Goal: Task Accomplishment & Management: Use online tool/utility

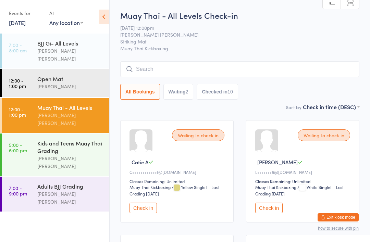
click at [73, 154] on div "[PERSON_NAME] [PERSON_NAME]" at bounding box center [70, 162] width 66 height 16
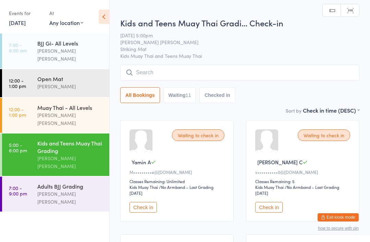
click at [318, 74] on input "search" at bounding box center [239, 73] width 239 height 16
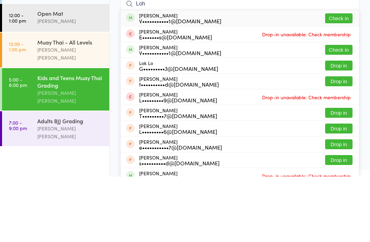
type input "Loh"
click at [342, 79] on button "Check in" at bounding box center [338, 84] width 27 height 10
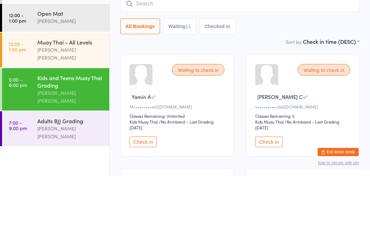
scroll to position [65, 0]
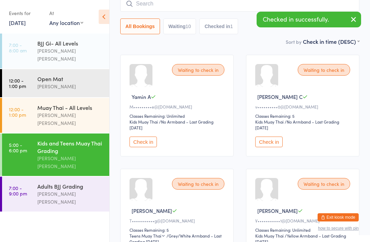
click at [219, 6] on input "search" at bounding box center [239, 4] width 239 height 16
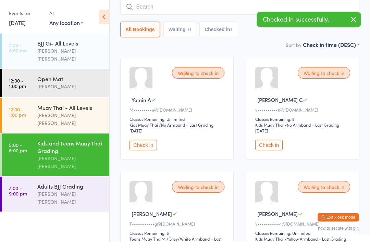
scroll to position [62, 0]
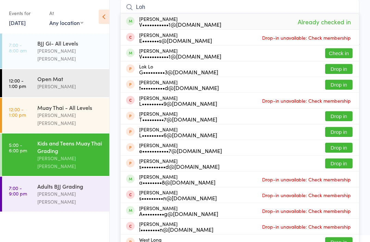
type input "Loh"
click at [342, 52] on button "Check in" at bounding box center [338, 53] width 27 height 10
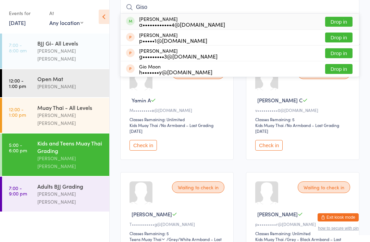
type input "Giso"
click at [171, 22] on div "a••••••••••••4@[DOMAIN_NAME]" at bounding box center [182, 24] width 86 height 5
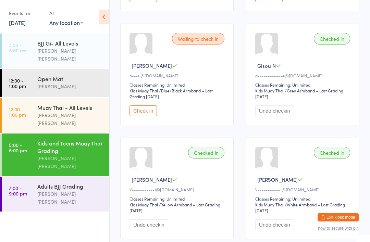
scroll to position [553, 0]
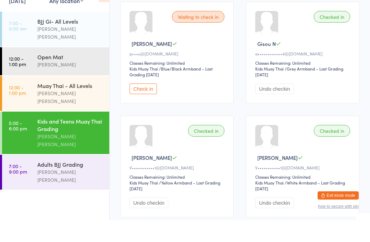
click at [77, 139] on div "Kids and Teens Muay Thai Grading" at bounding box center [70, 146] width 66 height 15
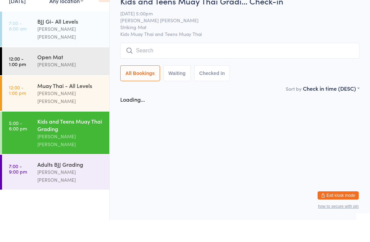
scroll to position [0, 0]
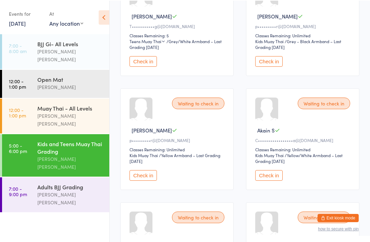
click at [148, 180] on button "Check in" at bounding box center [142, 174] width 27 height 11
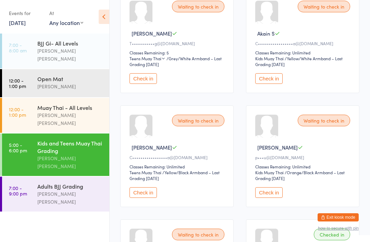
scroll to position [231, 0]
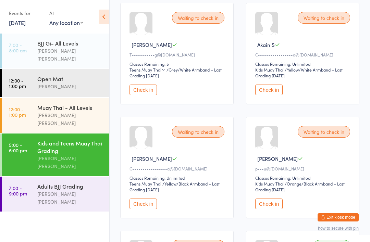
click at [151, 93] on button "Check in" at bounding box center [142, 90] width 27 height 11
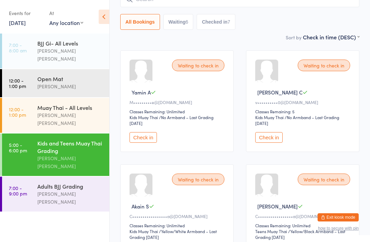
scroll to position [0, 0]
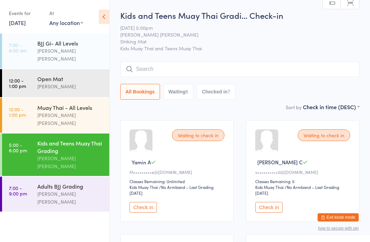
click at [172, 68] on input "search" at bounding box center [239, 69] width 239 height 16
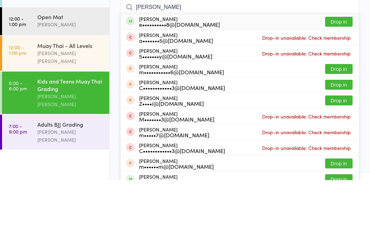
type input "[PERSON_NAME]"
click at [334, 79] on button "Drop in" at bounding box center [338, 84] width 27 height 10
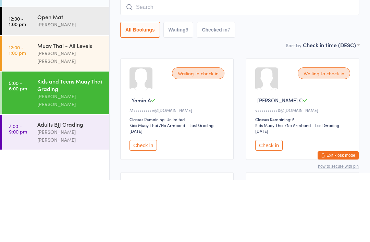
scroll to position [62, 0]
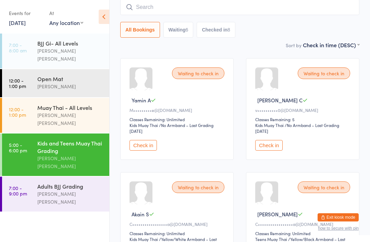
click at [83, 98] on div "Muay Thai - All Levels [PERSON_NAME] [PERSON_NAME]" at bounding box center [73, 115] width 72 height 35
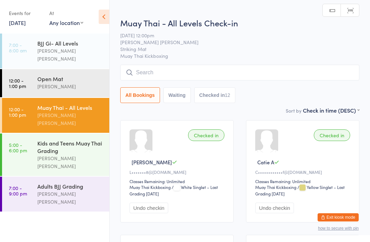
click at [21, 142] on link "5:00 - 6:00 pm Kids and Teens Muay Thai Grading [PERSON_NAME] [PERSON_NAME]" at bounding box center [55, 155] width 107 height 42
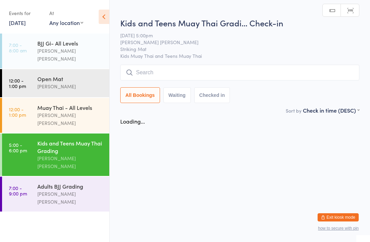
click at [282, 75] on input "search" at bounding box center [239, 73] width 239 height 16
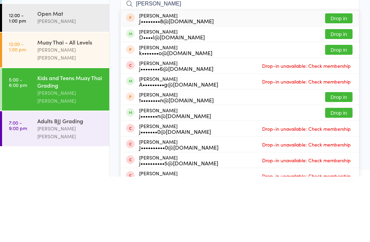
type input "[PERSON_NAME]"
click at [342, 95] on button "Drop in" at bounding box center [338, 100] width 27 height 10
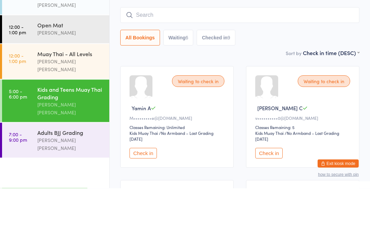
click at [142, 61] on input "search" at bounding box center [239, 69] width 239 height 16
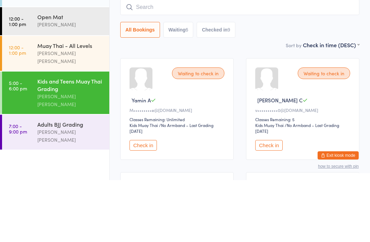
click at [149, 61] on input "search" at bounding box center [239, 69] width 239 height 16
click at [27, 134] on link "5:00 - 6:00 pm Kids and Teens Muay Thai Grading [PERSON_NAME] [PERSON_NAME]" at bounding box center [55, 155] width 107 height 42
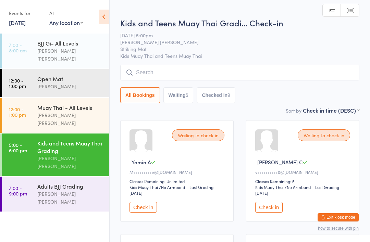
click at [156, 76] on input "search" at bounding box center [239, 73] width 239 height 16
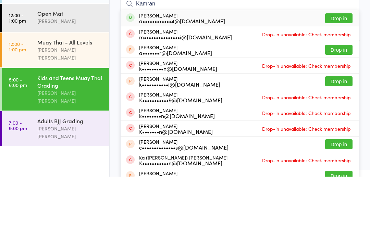
type input "Kamran"
click at [342, 79] on button "Drop in" at bounding box center [338, 84] width 27 height 10
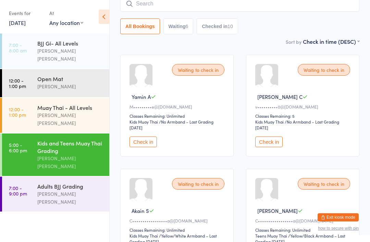
click at [271, 8] on input "search" at bounding box center [239, 4] width 239 height 16
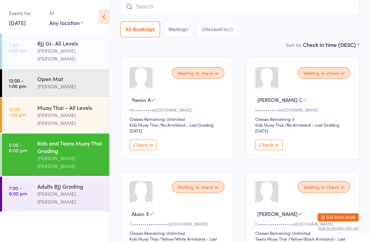
scroll to position [62, 0]
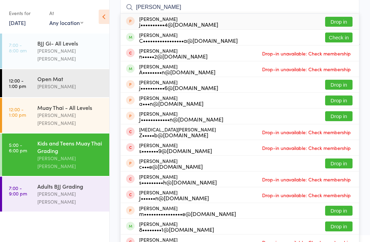
type input "[PERSON_NAME]"
click at [338, 39] on button "Check in" at bounding box center [338, 38] width 27 height 10
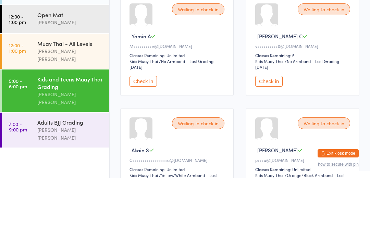
click at [73, 139] on div "Kids and Teens Muay Thai Grading" at bounding box center [70, 146] width 66 height 15
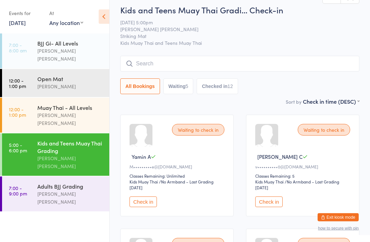
scroll to position [0, 0]
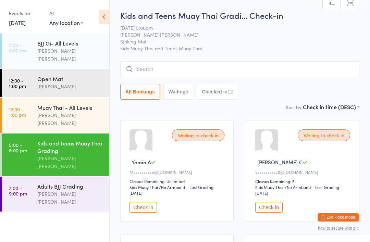
click at [219, 74] on input "search" at bounding box center [239, 69] width 239 height 16
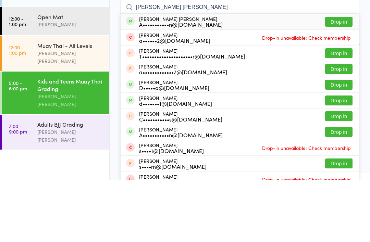
type input "[PERSON_NAME] [PERSON_NAME]"
click at [337, 79] on button "Drop in" at bounding box center [338, 84] width 27 height 10
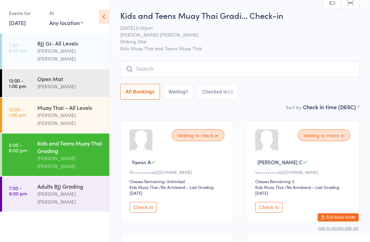
click at [89, 104] on div "Muay Thai - All Levels" at bounding box center [70, 108] width 66 height 8
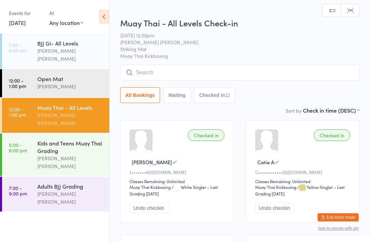
click at [82, 154] on div "[PERSON_NAME] [PERSON_NAME]" at bounding box center [70, 162] width 66 height 16
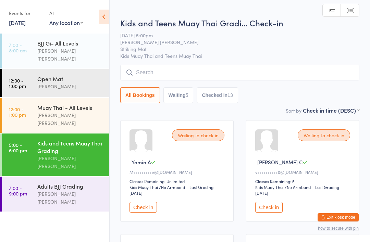
click at [224, 74] on input "search" at bounding box center [239, 73] width 239 height 16
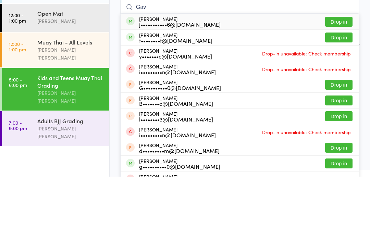
type input "Gav"
click at [339, 82] on button "Drop in" at bounding box center [338, 87] width 27 height 10
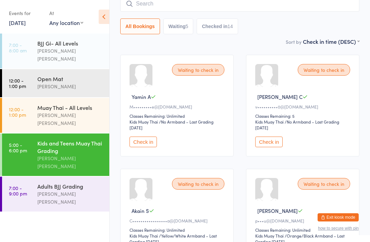
click at [67, 139] on div "Kids and Teens Muay Thai Grading" at bounding box center [70, 146] width 66 height 15
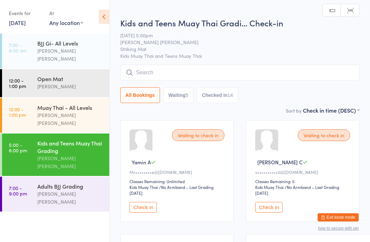
click at [137, 72] on input "search" at bounding box center [239, 73] width 239 height 16
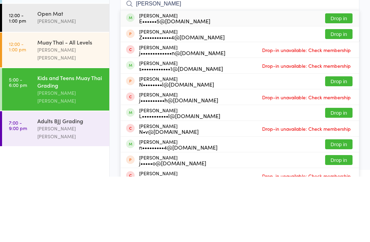
type input "[PERSON_NAME]"
click at [165, 78] on div "[PERSON_NAME] E••••••5@[DOMAIN_NAME]" at bounding box center [174, 83] width 71 height 11
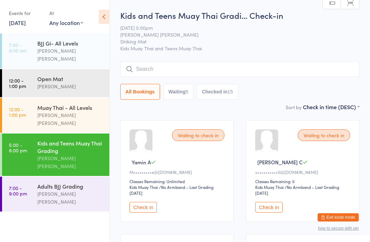
click at [242, 77] on input "search" at bounding box center [239, 69] width 239 height 16
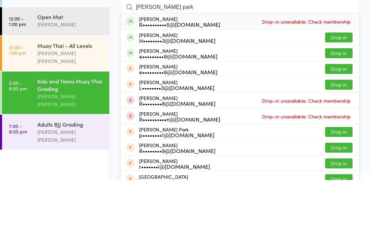
type input "[PERSON_NAME] park"
click at [341, 95] on button "Drop in" at bounding box center [338, 100] width 27 height 10
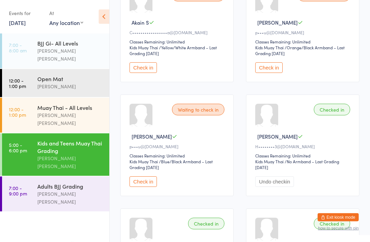
scroll to position [254, 0]
click at [70, 139] on div "Kids and Teens Muay Thai Grading" at bounding box center [70, 146] width 66 height 15
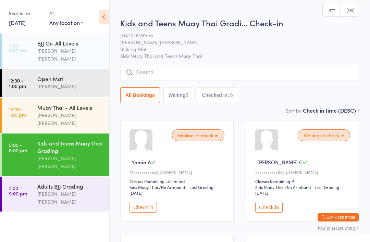
click at [228, 77] on input "search" at bounding box center [239, 73] width 239 height 16
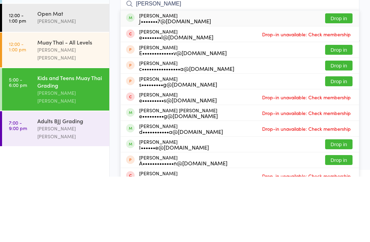
type input "[PERSON_NAME]"
click at [188, 84] on div "J•••••••7@[DOMAIN_NAME]" at bounding box center [175, 86] width 72 height 5
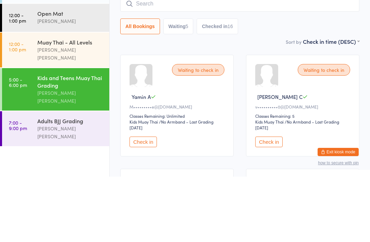
scroll to position [65, 0]
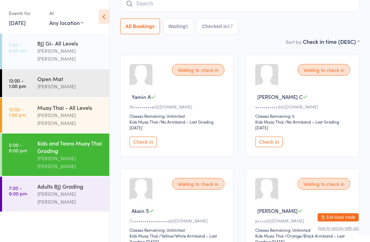
click at [274, 8] on input "search" at bounding box center [239, 4] width 239 height 16
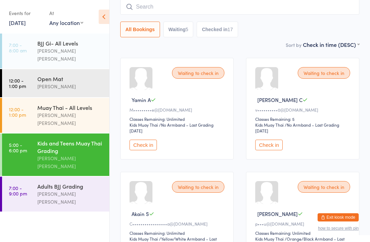
scroll to position [62, 0]
click at [85, 54] on div "[PERSON_NAME] [PERSON_NAME]" at bounding box center [70, 55] width 66 height 16
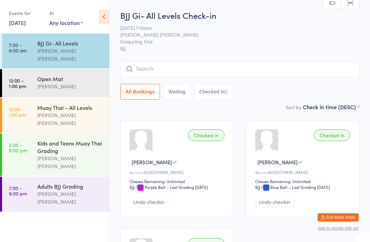
click at [74, 139] on div "Kids and Teens Muay Thai Grading" at bounding box center [70, 146] width 66 height 15
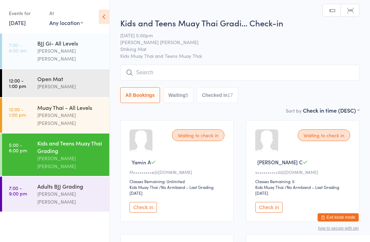
click at [185, 77] on input "search" at bounding box center [239, 73] width 239 height 16
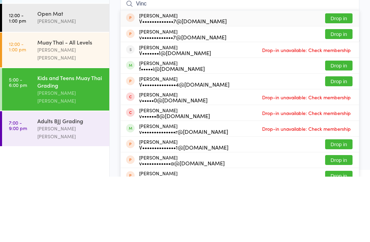
type input "Vinc"
click at [340, 126] on button "Drop in" at bounding box center [338, 131] width 27 height 10
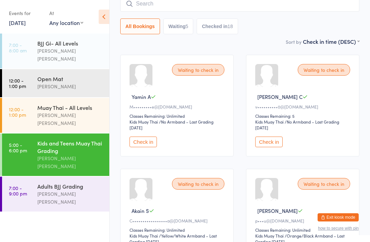
click at [46, 139] on div "Kids and Teens Muay Thai Grading" at bounding box center [70, 146] width 66 height 15
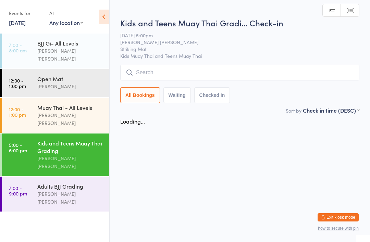
scroll to position [0, 0]
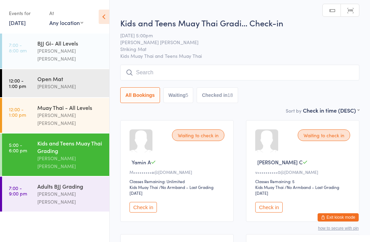
click at [156, 74] on input "search" at bounding box center [239, 73] width 239 height 16
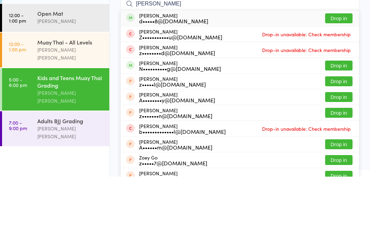
type input "[PERSON_NAME]"
click at [342, 79] on button "Drop in" at bounding box center [338, 84] width 27 height 10
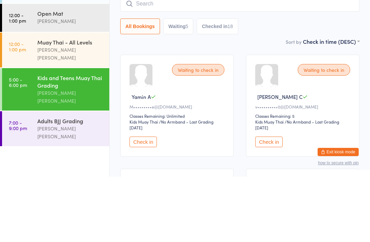
scroll to position [65, 0]
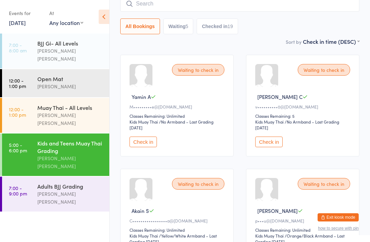
click at [163, 4] on input "search" at bounding box center [239, 4] width 239 height 16
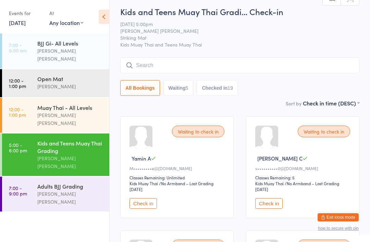
scroll to position [0, 0]
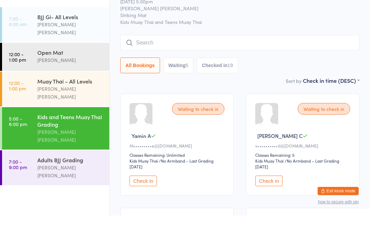
click at [80, 139] on div "Kids and Teens Muay Thai Grading" at bounding box center [70, 146] width 66 height 15
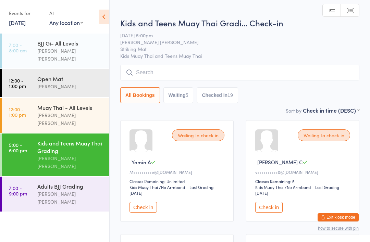
click at [178, 70] on input "search" at bounding box center [239, 73] width 239 height 16
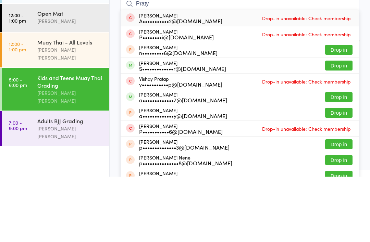
type input "Praty"
click at [347, 126] on button "Drop in" at bounding box center [338, 131] width 27 height 10
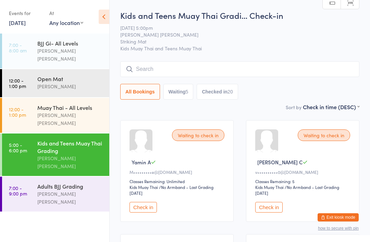
click at [86, 139] on div "Kids and Teens Muay Thai Grading" at bounding box center [70, 146] width 66 height 15
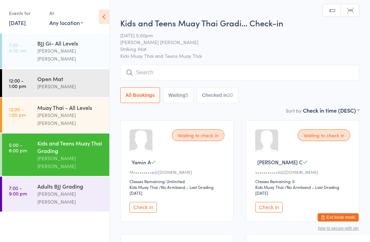
click at [189, 74] on input "search" at bounding box center [239, 73] width 239 height 16
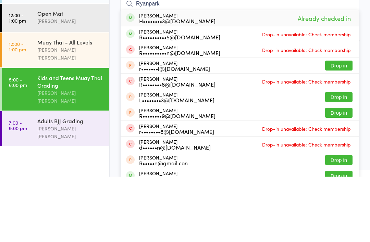
type input "Ryanpark"
click at [222, 76] on div "[PERSON_NAME] Park H••••••••3@[DOMAIN_NAME] Already checked in" at bounding box center [240, 84] width 238 height 16
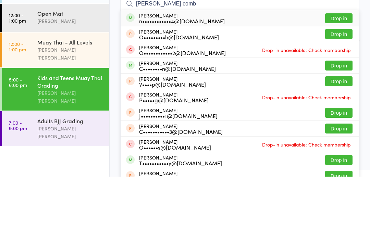
type input "[PERSON_NAME] comb"
click at [342, 79] on button "Drop in" at bounding box center [338, 84] width 27 height 10
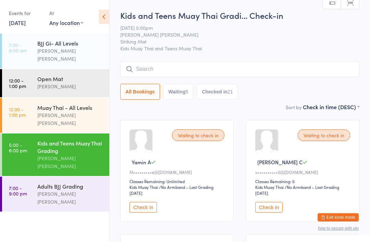
click at [301, 68] on input "search" at bounding box center [239, 69] width 239 height 16
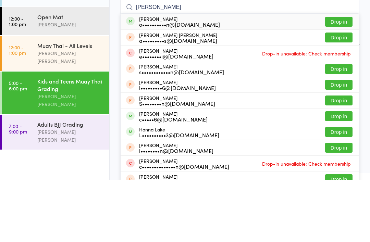
type input "[PERSON_NAME]"
click at [212, 76] on div "[PERSON_NAME] o••••••••••n@[DOMAIN_NAME] Drop in" at bounding box center [240, 84] width 238 height 16
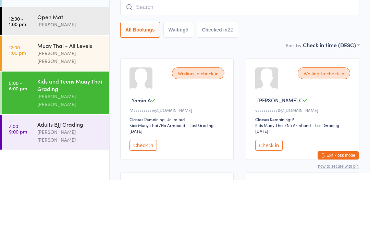
scroll to position [62, 0]
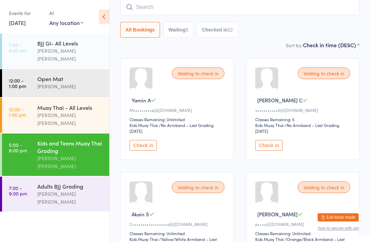
click at [72, 111] on div "[PERSON_NAME] [PERSON_NAME]" at bounding box center [70, 119] width 66 height 16
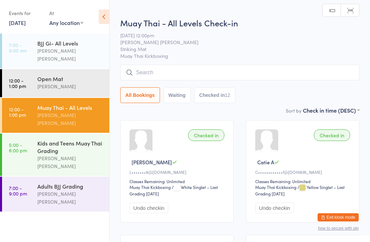
click at [264, 73] on input "search" at bounding box center [239, 73] width 239 height 16
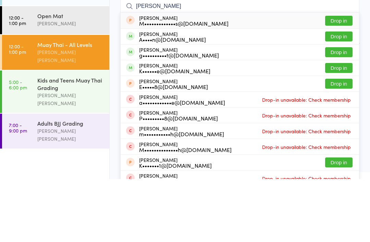
type input "[PERSON_NAME]"
click at [341, 95] on button "Drop in" at bounding box center [338, 100] width 27 height 10
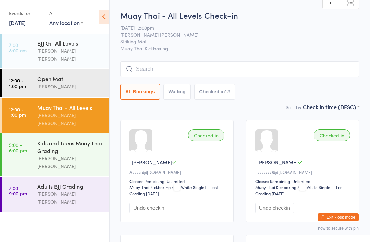
click at [172, 70] on input "search" at bounding box center [239, 69] width 239 height 16
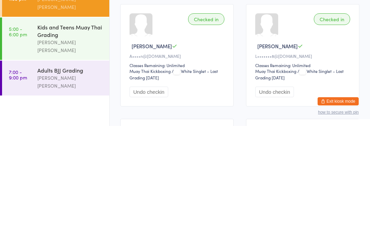
click at [77, 190] on div "[PERSON_NAME] [PERSON_NAME]" at bounding box center [70, 198] width 66 height 16
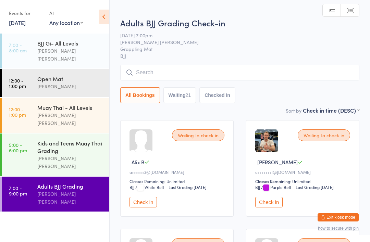
click at [154, 74] on input "search" at bounding box center [239, 73] width 239 height 16
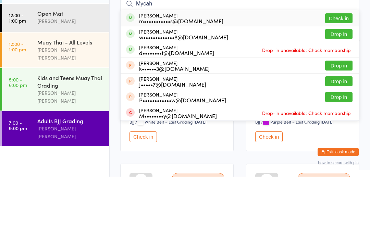
type input "Mycah"
click at [342, 79] on button "Check in" at bounding box center [338, 84] width 27 height 10
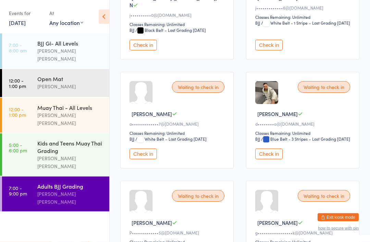
scroll to position [600, 0]
click at [267, 159] on button "Check in" at bounding box center [268, 154] width 27 height 11
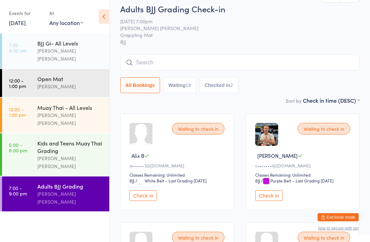
scroll to position [0, 0]
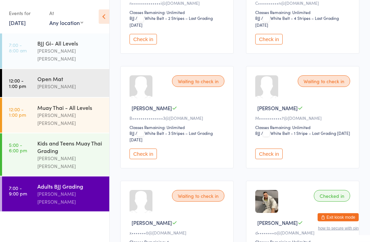
click at [279, 160] on button "Check in" at bounding box center [268, 154] width 27 height 11
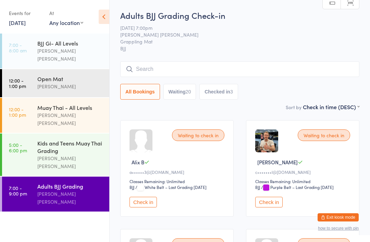
click at [153, 70] on input "search" at bounding box center [239, 69] width 239 height 16
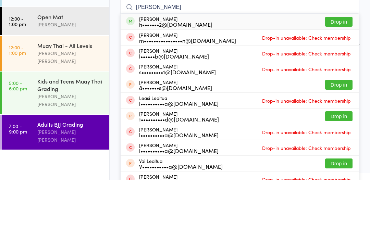
type input "[PERSON_NAME]"
click at [339, 79] on button "Drop in" at bounding box center [338, 84] width 27 height 10
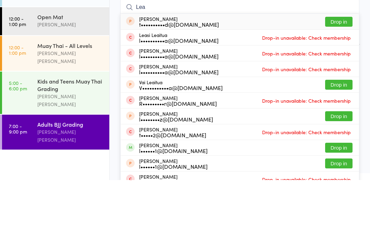
type input "[PERSON_NAME]"
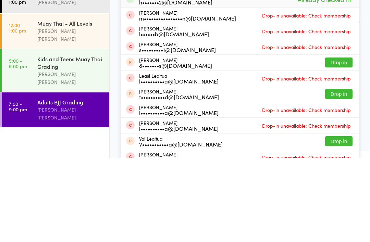
click at [78, 190] on div "[PERSON_NAME] [PERSON_NAME]" at bounding box center [70, 198] width 66 height 16
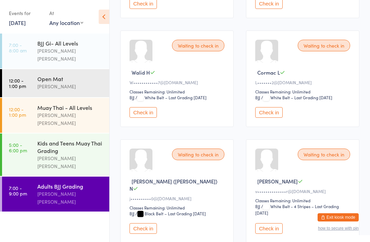
click at [263, 118] on button "Check in" at bounding box center [268, 112] width 27 height 11
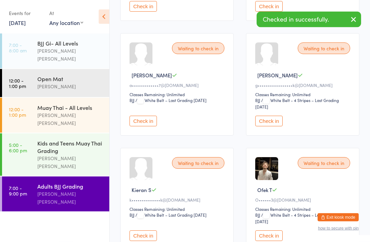
click at [267, 127] on button "Check in" at bounding box center [268, 121] width 27 height 11
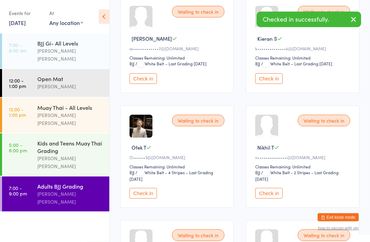
scroll to position [679, 0]
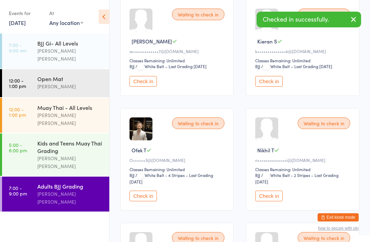
click at [272, 87] on button "Check in" at bounding box center [268, 81] width 27 height 11
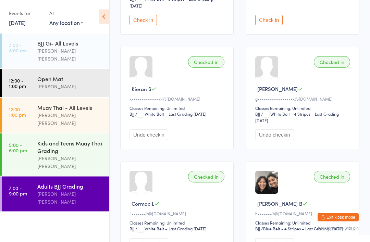
scroll to position [976, 0]
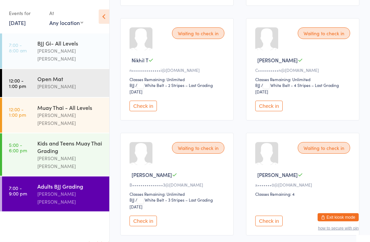
click at [274, 112] on button "Check in" at bounding box center [268, 106] width 27 height 11
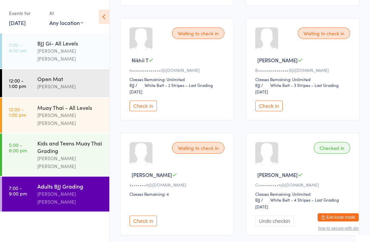
click at [74, 54] on div "[PERSON_NAME] [PERSON_NAME]" at bounding box center [70, 55] width 66 height 16
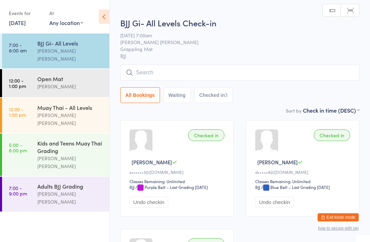
click at [69, 182] on div "Adults BJJ Grading" at bounding box center [70, 186] width 66 height 8
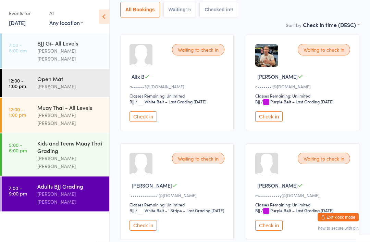
click at [274, 116] on button "Check in" at bounding box center [268, 117] width 27 height 11
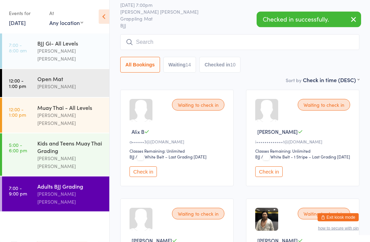
scroll to position [30, 0]
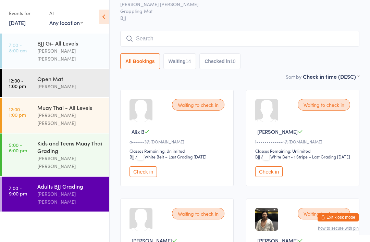
click at [47, 190] on div "[PERSON_NAME] [PERSON_NAME]" at bounding box center [70, 198] width 66 height 16
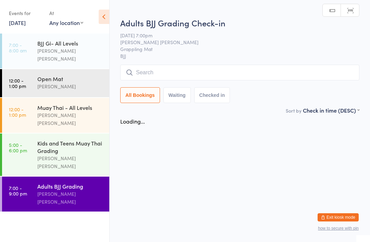
scroll to position [0, 0]
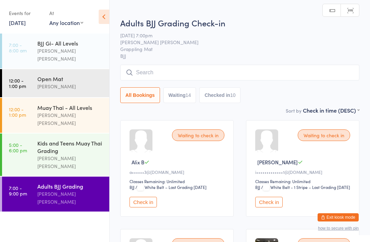
click at [172, 69] on input "search" at bounding box center [239, 73] width 239 height 16
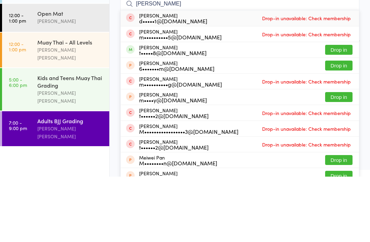
type input "[PERSON_NAME]"
click at [336, 110] on button "Drop in" at bounding box center [338, 115] width 27 height 10
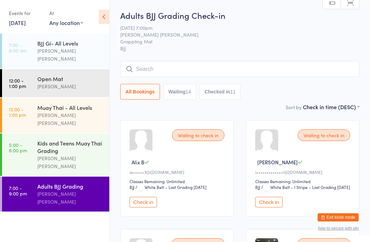
click at [147, 69] on input "search" at bounding box center [239, 69] width 239 height 16
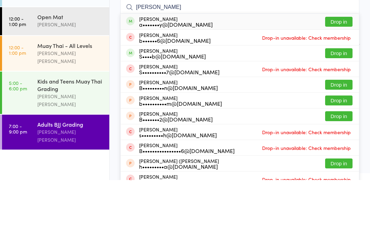
type input "Ben"
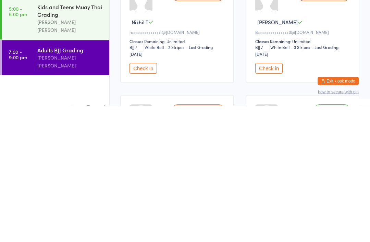
click at [267, 200] on button "Check in" at bounding box center [268, 205] width 27 height 11
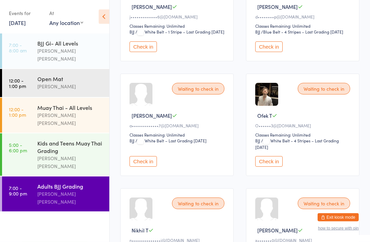
scroll to position [707, 0]
click at [269, 167] on button "Check in" at bounding box center [268, 161] width 27 height 11
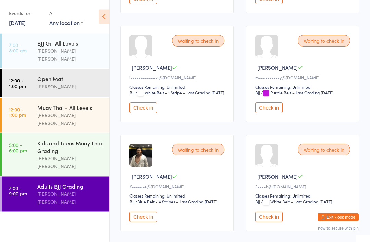
scroll to position [203, 0]
click at [142, 113] on button "Check in" at bounding box center [142, 107] width 27 height 11
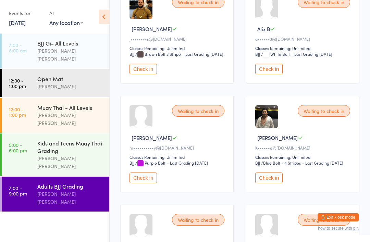
scroll to position [0, 0]
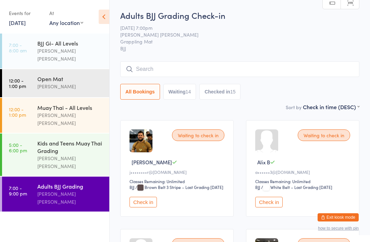
click at [159, 66] on input "search" at bounding box center [239, 69] width 239 height 16
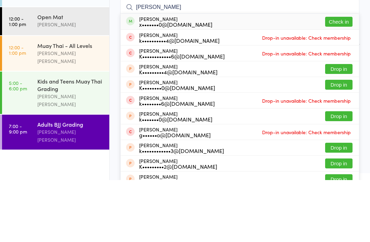
type input "[PERSON_NAME]"
click at [335, 79] on button "Check in" at bounding box center [338, 84] width 27 height 10
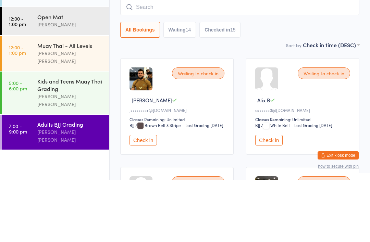
scroll to position [62, 0]
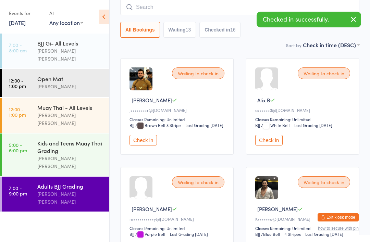
click at [182, 4] on input "search" at bounding box center [239, 7] width 239 height 16
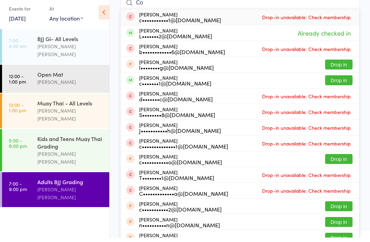
type input "C"
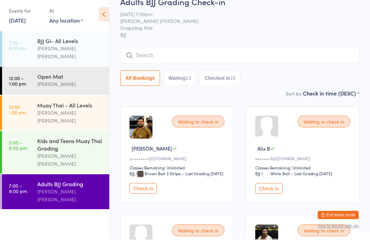
scroll to position [9, 0]
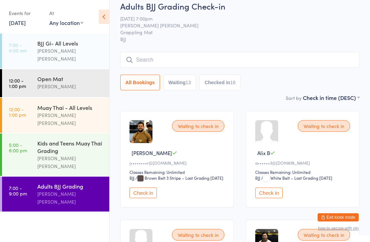
click at [23, 48] on time "7:00 - 8:00 am" at bounding box center [18, 47] width 18 height 11
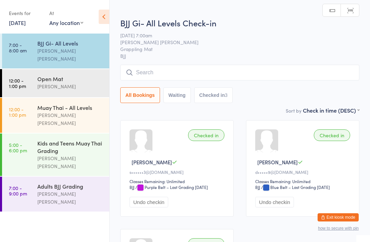
click at [20, 106] on time "12:00 - 1:00 pm" at bounding box center [17, 111] width 17 height 11
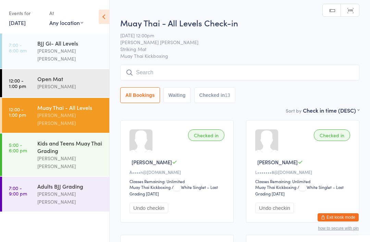
click at [39, 51] on div "[PERSON_NAME] [PERSON_NAME]" at bounding box center [70, 55] width 66 height 16
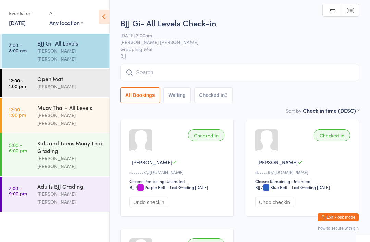
click at [51, 182] on div "Adults BJJ Grading" at bounding box center [70, 186] width 66 height 8
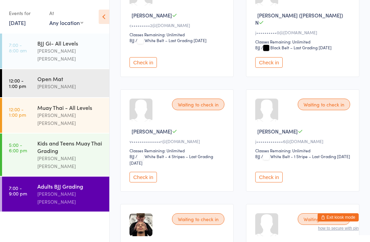
scroll to position [476, 0]
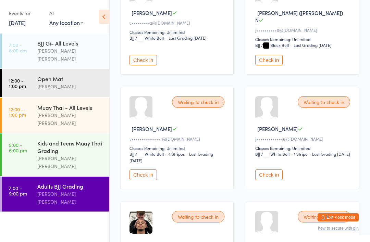
click at [270, 180] on button "Check in" at bounding box center [268, 174] width 27 height 11
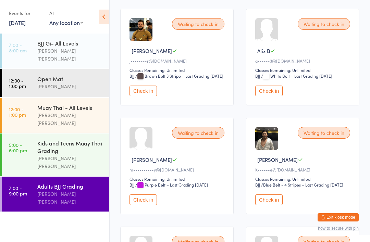
scroll to position [0, 0]
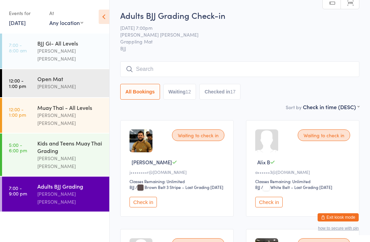
click at [212, 70] on input "search" at bounding box center [239, 69] width 239 height 16
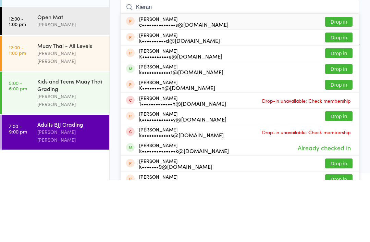
scroll to position [62, 0]
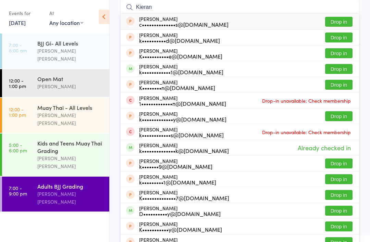
type input "Kieran"
click at [341, 70] on button "Drop in" at bounding box center [338, 69] width 27 height 10
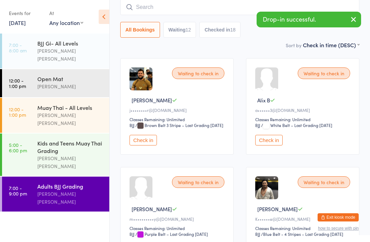
click at [214, 8] on input "search" at bounding box center [239, 7] width 239 height 16
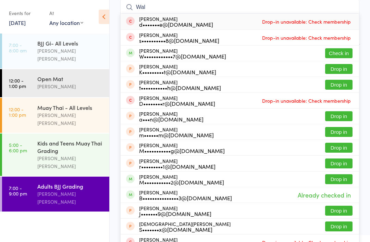
type input "Wal"
click at [339, 51] on button "Check in" at bounding box center [338, 53] width 27 height 10
